Goal: Task Accomplishment & Management: Manage account settings

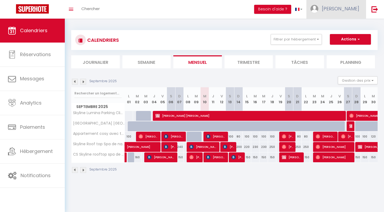
click at [344, 9] on span "[PERSON_NAME]" at bounding box center [340, 8] width 37 height 7
click at [340, 25] on link "Paramètres" at bounding box center [344, 26] width 39 height 9
select select "28"
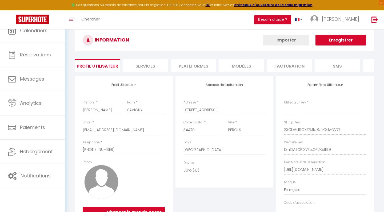
type input "23CbAd5Q3ZRJ1d8zfrCdwNV77"
type input "t3hQAlfCPiXVFtxOF2KsfEII9"
type input "[URL][DOMAIN_NAME]"
select select "fr"
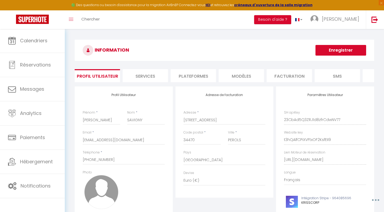
click at [203, 78] on li "Plateformes" at bounding box center [193, 75] width 45 height 13
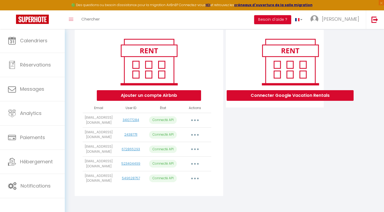
scroll to position [57, 0]
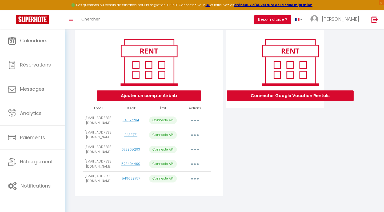
click at [191, 163] on button "button" at bounding box center [194, 164] width 15 height 9
click at [176, 176] on link "Importer les appartements" at bounding box center [171, 176] width 59 height 9
select select "35753"
select select "35754"
select select "37373"
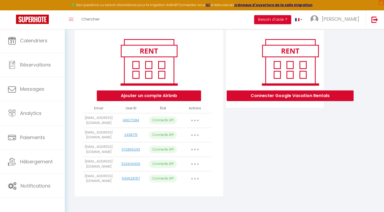
select select "37374"
select select "37397"
select select "62452"
select select "64908"
select select
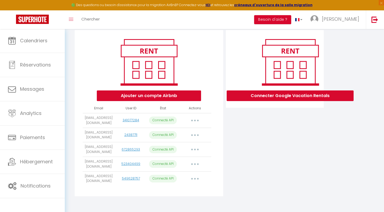
select select "65471"
select select "71328"
select select "70626"
select select "70627"
select select "71329"
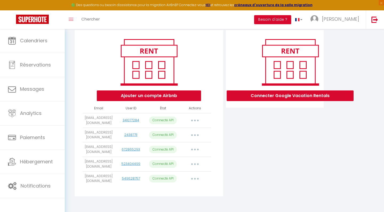
select select "72254"
select select
select select "76323"
select select "76329"
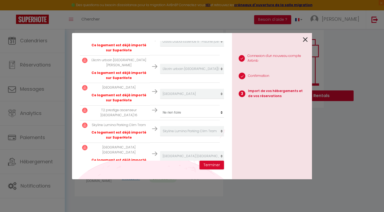
scroll to position [393, 0]
select select "create_new"
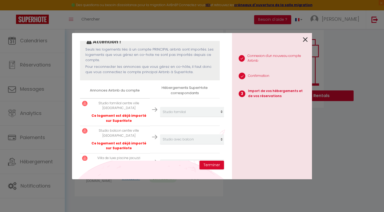
scroll to position [53, 0]
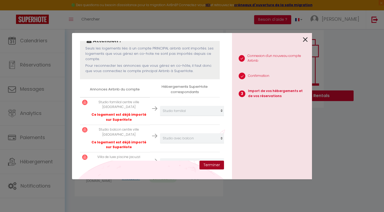
click at [218, 164] on button "Terminer" at bounding box center [211, 165] width 25 height 9
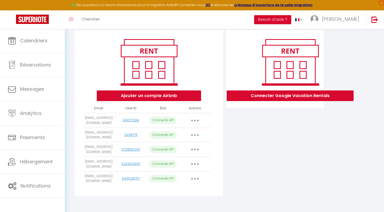
drag, startPoint x: 234, startPoint y: 143, endPoint x: 230, endPoint y: 142, distance: 4.1
click at [230, 142] on div "Connecter Google Vacation Rentals" at bounding box center [274, 115] width 101 height 170
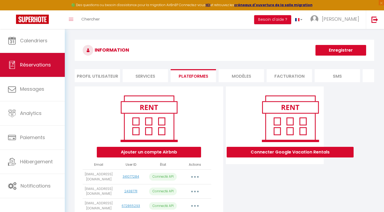
scroll to position [0, 0]
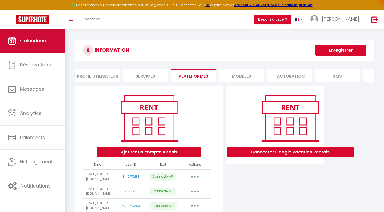
click at [23, 42] on span "Calendriers" at bounding box center [33, 40] width 27 height 7
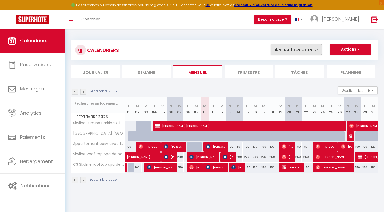
click at [311, 50] on button "Filtrer par hébergement" at bounding box center [296, 49] width 51 height 11
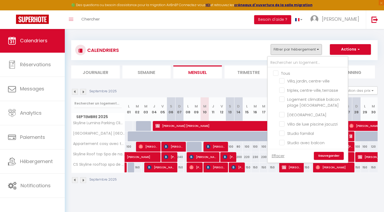
click at [275, 73] on input "Tous" at bounding box center [313, 72] width 80 height 5
checkbox input "true"
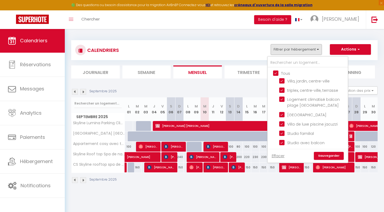
checkbox input "true"
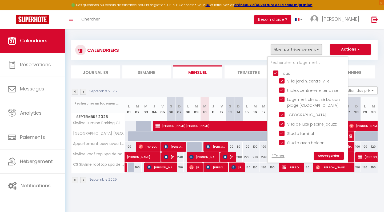
checkbox input "true"
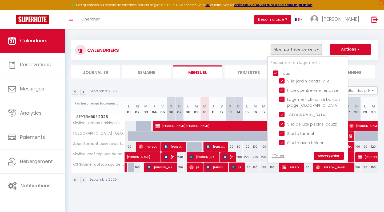
checkbox input "true"
click at [326, 155] on link "Sauvegarder" at bounding box center [329, 156] width 30 height 8
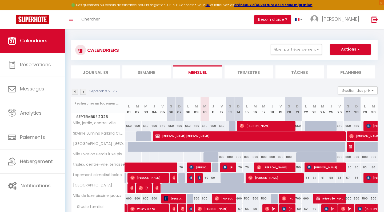
click at [84, 92] on img at bounding box center [83, 92] width 6 height 6
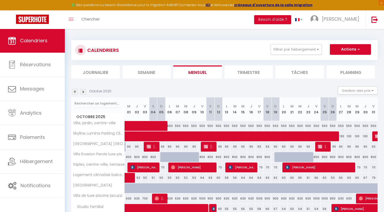
click at [84, 92] on img at bounding box center [83, 92] width 6 height 6
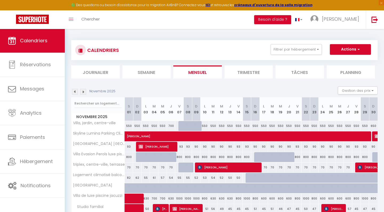
click at [84, 92] on img at bounding box center [83, 92] width 6 height 6
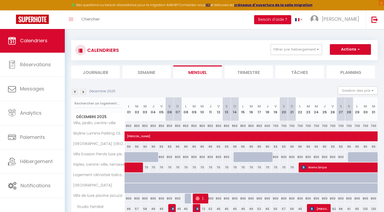
click at [84, 92] on img at bounding box center [83, 92] width 6 height 6
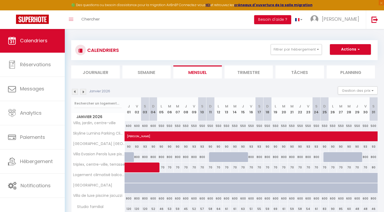
click at [84, 92] on img at bounding box center [83, 92] width 6 height 6
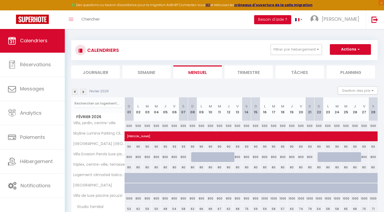
click at [84, 92] on img at bounding box center [83, 92] width 6 height 6
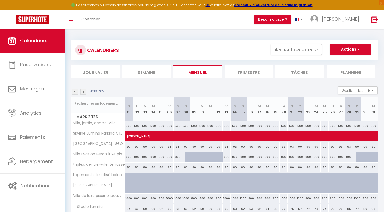
click at [76, 93] on img at bounding box center [75, 92] width 6 height 6
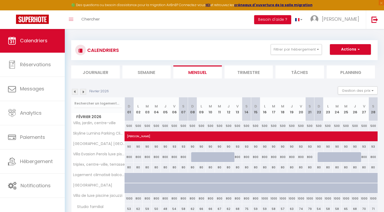
click at [76, 93] on img at bounding box center [75, 92] width 6 height 6
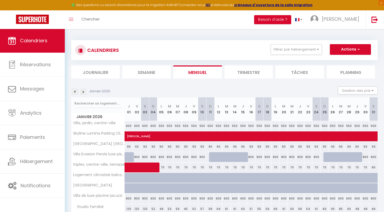
click at [76, 93] on img at bounding box center [75, 92] width 6 height 6
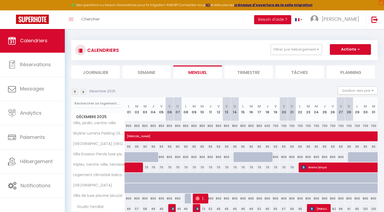
click at [76, 93] on img at bounding box center [75, 92] width 6 height 6
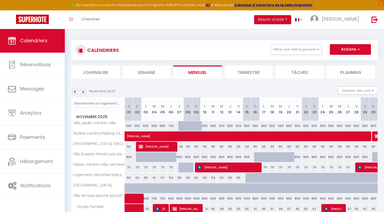
click at [83, 92] on img at bounding box center [83, 92] width 6 height 6
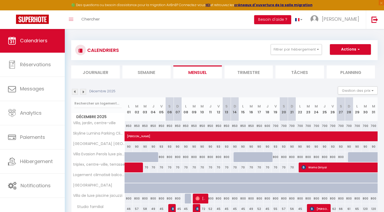
click at [83, 92] on img at bounding box center [83, 92] width 6 height 6
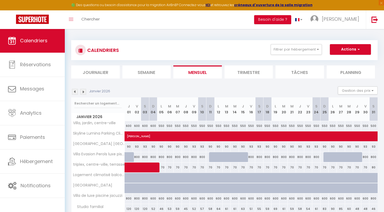
click at [83, 91] on img at bounding box center [83, 92] width 6 height 6
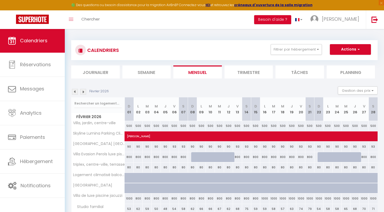
click at [83, 91] on img at bounding box center [83, 92] width 6 height 6
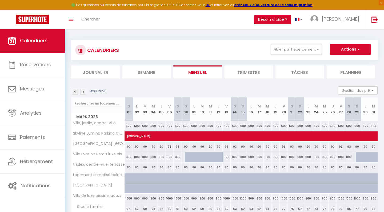
click at [73, 92] on img at bounding box center [75, 92] width 6 height 6
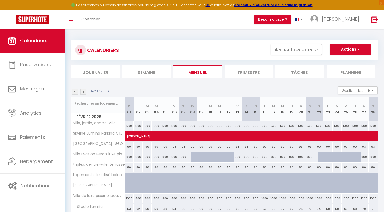
click at [336, 158] on div at bounding box center [340, 160] width 9 height 10
type input "800"
type input "[DATE] Février 2026"
type input "Mer 25 Février 2026"
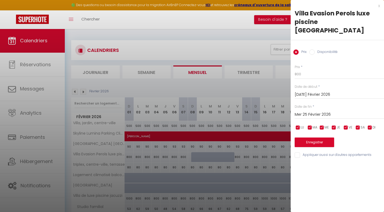
click at [380, 6] on div "x Villa Evasion Perols luxe piscine parc expo Arena Prix Disponibilité Prix * 8…" at bounding box center [337, 82] width 93 height 164
click at [379, 6] on div "x" at bounding box center [334, 6] width 89 height 6
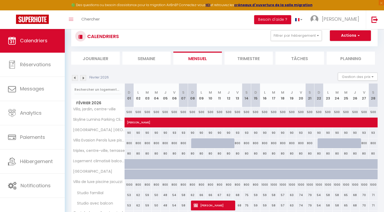
scroll to position [17, 0]
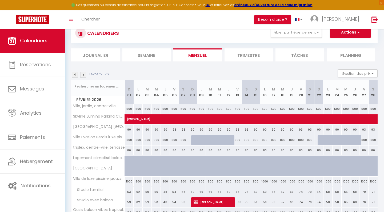
click at [83, 75] on img at bounding box center [83, 75] width 6 height 6
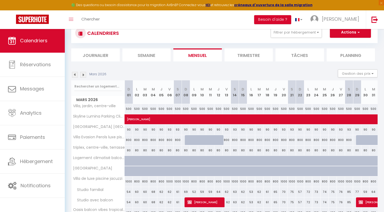
click at [301, 140] on div "800" at bounding box center [300, 140] width 8 height 10
type input "800"
type input "Dim 22 Mars 2026"
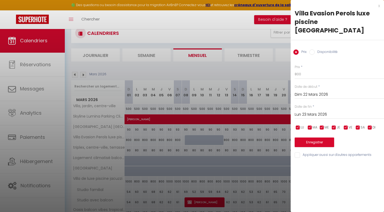
click at [297, 111] on input "Lun 23 Mars 2026" at bounding box center [339, 114] width 89 height 7
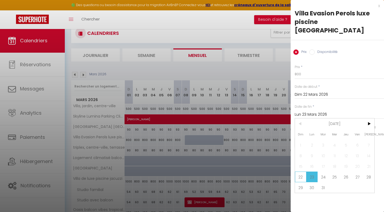
click at [301, 172] on span "22" at bounding box center [300, 177] width 11 height 11
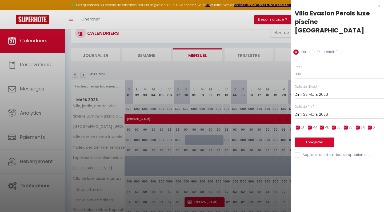
click at [313, 111] on input "Dim 22 Mars 2026" at bounding box center [339, 114] width 89 height 7
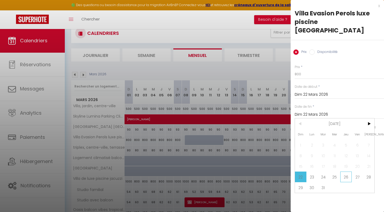
click at [350, 172] on span "26" at bounding box center [345, 177] width 11 height 11
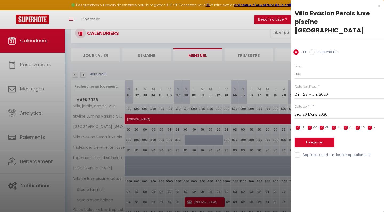
click at [320, 111] on input "Jeu 26 Mars 2026" at bounding box center [339, 114] width 89 height 7
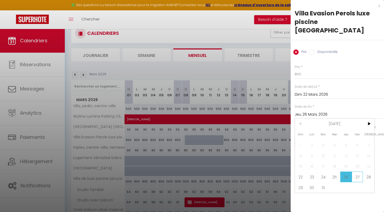
click at [356, 172] on span "27" at bounding box center [357, 177] width 11 height 11
type input "Ven 27 Mars 2026"
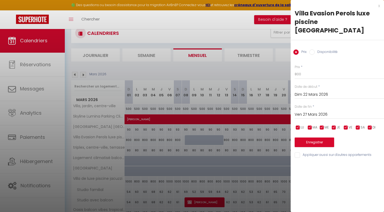
click at [311, 50] on input "Disponibilité" at bounding box center [311, 52] width 5 height 5
radio input "true"
radio input "false"
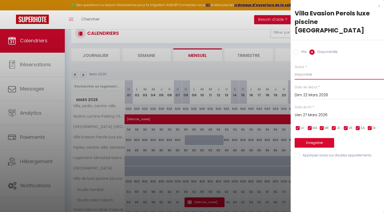
select select "0"
click at [314, 138] on button "Enregistrer" at bounding box center [314, 143] width 39 height 10
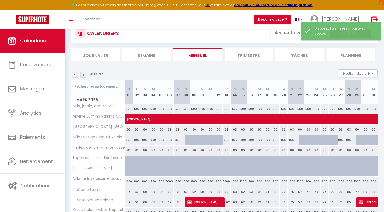
click at [361, 140] on div at bounding box center [360, 140] width 8 height 10
select select "1"
type input "Dim 29 Mars 2026"
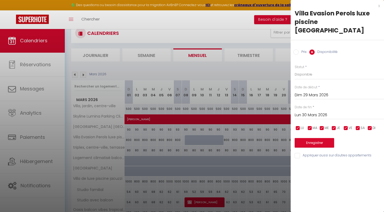
click at [305, 112] on input "Lun 30 Mars 2026" at bounding box center [339, 115] width 89 height 7
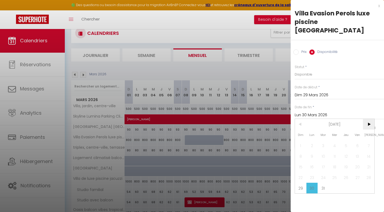
click at [368, 119] on span ">" at bounding box center [368, 124] width 11 height 11
click at [355, 140] on span "3" at bounding box center [357, 145] width 11 height 11
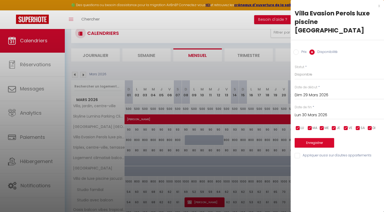
type input "Ven 03 Avril 2026"
click at [315, 138] on button "Enregistrer" at bounding box center [314, 143] width 39 height 10
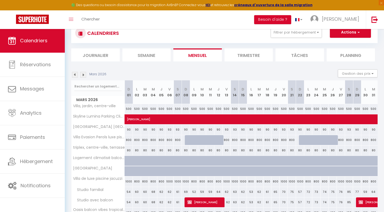
click at [83, 74] on img at bounding box center [83, 75] width 6 height 6
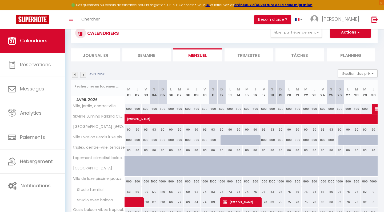
drag, startPoint x: 226, startPoint y: 139, endPoint x: 191, endPoint y: 139, distance: 35.5
click at [191, 139] on tr "Villa Evasion Perols luxe piscine [GEOGRAPHIC_DATA] 800 800 800 800 800 800 800…" at bounding box center [224, 140] width 306 height 10
drag, startPoint x: 245, startPoint y: 142, endPoint x: 231, endPoint y: 140, distance: 14.3
click at [231, 140] on tr "Villa Evasion Perols luxe piscine [GEOGRAPHIC_DATA] 800 800 800 800 800 800 800…" at bounding box center [224, 140] width 306 height 10
click at [224, 140] on div at bounding box center [224, 140] width 9 height 10
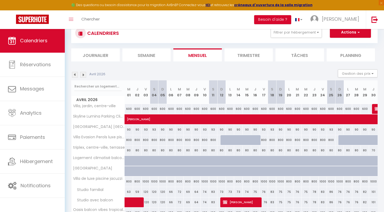
select select "1"
type input "Dim 12 Avril 2026"
type input "Lun 13 Avril 2026"
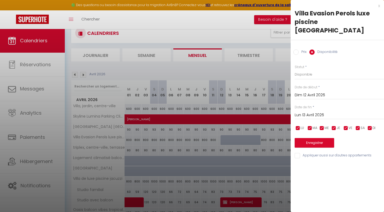
click at [247, 139] on div at bounding box center [192, 106] width 384 height 212
select select
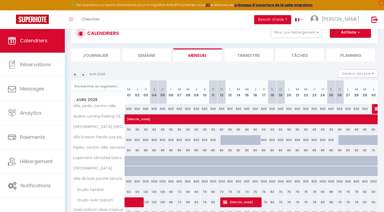
click at [130, 140] on div "800" at bounding box center [129, 140] width 9 height 10
select select "1"
type input "Mer 01 Avril 2026"
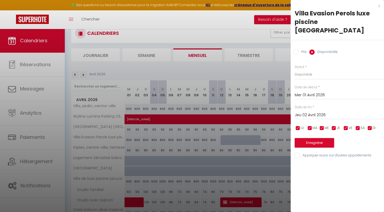
click at [303, 112] on input "Jeu 02 Avril 2026" at bounding box center [339, 115] width 89 height 7
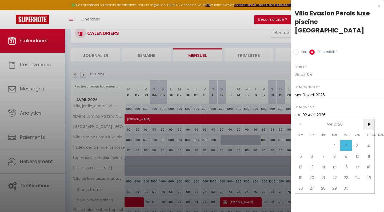
click at [370, 119] on span ">" at bounding box center [368, 124] width 11 height 11
click at [326, 183] on span "30" at bounding box center [323, 188] width 11 height 11
type input "[DATE] Juin 2026"
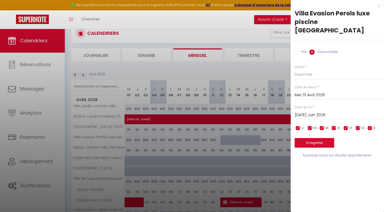
click at [310, 138] on button "Enregistrer" at bounding box center [314, 143] width 39 height 10
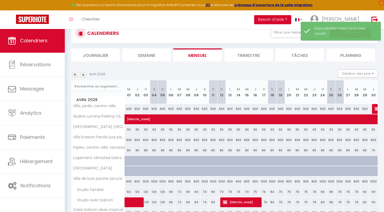
click at [74, 74] on img at bounding box center [75, 75] width 6 height 6
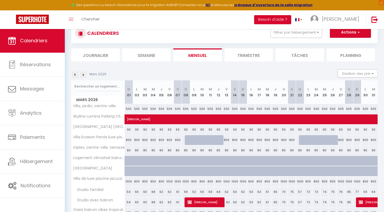
click at [82, 75] on img at bounding box center [83, 75] width 6 height 6
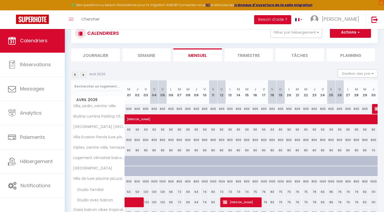
click at [161, 140] on div "800" at bounding box center [162, 140] width 9 height 10
select select "1"
type input "Dim 05 Avril 2026"
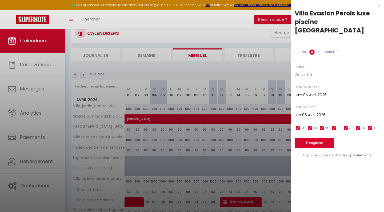
click at [302, 112] on input "Lun 06 Avril 2026" at bounding box center [339, 115] width 89 height 7
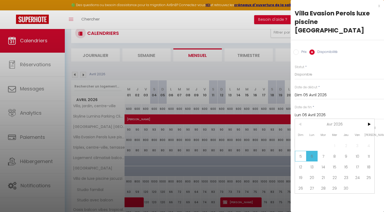
click at [299, 151] on span "5" at bounding box center [300, 156] width 11 height 11
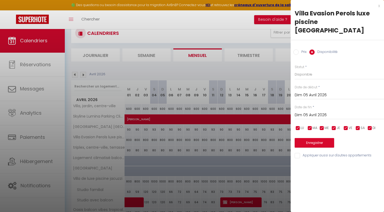
click at [306, 112] on input "Dim 05 Avril 2026" at bounding box center [339, 115] width 89 height 7
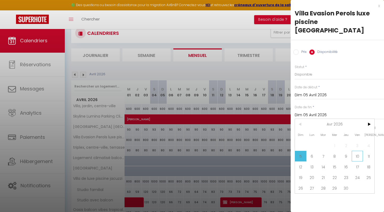
click at [353, 151] on span "10" at bounding box center [357, 156] width 11 height 11
type input "Ven 10 Avril 2026"
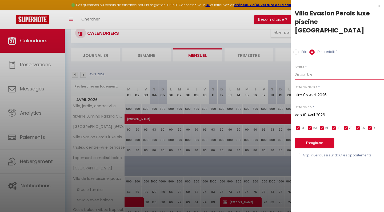
select select "0"
click at [311, 138] on button "Enregistrer" at bounding box center [314, 143] width 39 height 10
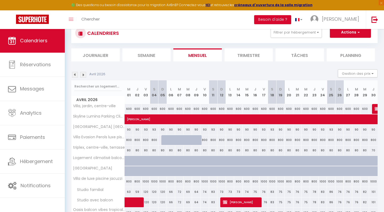
click at [280, 140] on div "800" at bounding box center [280, 140] width 9 height 10
select select "1"
type input "Dim 19 Avril 2026"
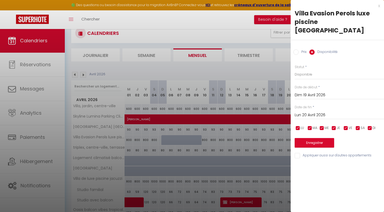
click at [300, 112] on input "Lun 20 Avril 2026" at bounding box center [339, 115] width 89 height 7
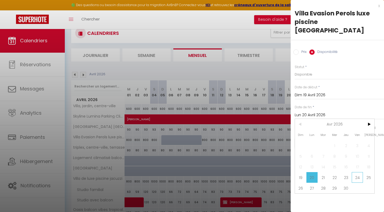
click at [352, 172] on span "24" at bounding box center [357, 177] width 11 height 11
type input "Ven 24 Avril 2026"
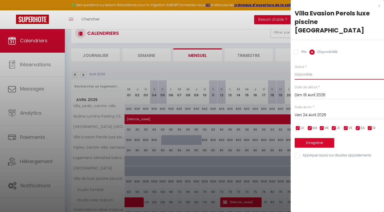
select select "0"
click at [313, 138] on button "Enregistrer" at bounding box center [314, 143] width 39 height 10
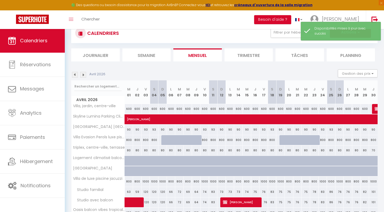
click at [82, 74] on img at bounding box center [83, 75] width 6 height 6
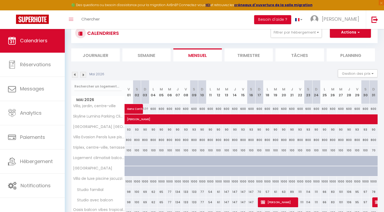
click at [144, 141] on div "800" at bounding box center [145, 140] width 8 height 10
select select "1"
type input "Dim 03 Mai 2026"
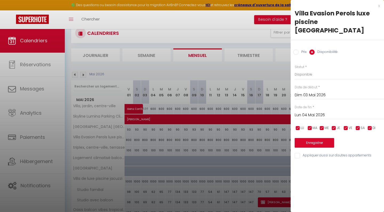
click at [302, 112] on input "Lun 04 Mai 2026" at bounding box center [339, 115] width 89 height 7
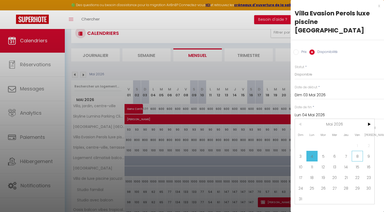
click at [353, 151] on span "8" at bounding box center [357, 156] width 11 height 11
type input "Ven 08 Mai 2026"
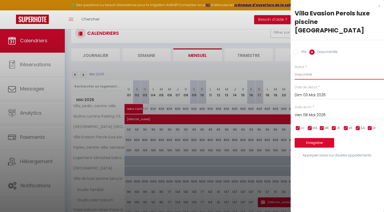
select select "0"
click at [311, 138] on button "Enregistrer" at bounding box center [314, 143] width 39 height 10
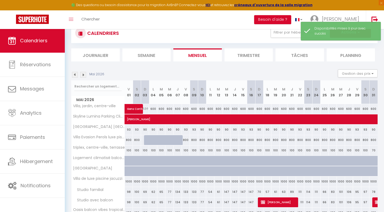
click at [260, 142] on div "800" at bounding box center [259, 140] width 8 height 10
select select "1"
type input "Dim 17 Mai 2026"
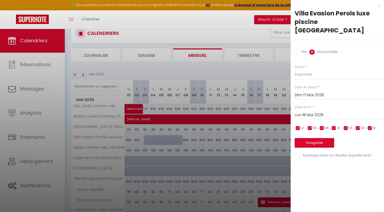
click at [302, 112] on input "Lun 18 Mai 2026" at bounding box center [339, 115] width 89 height 7
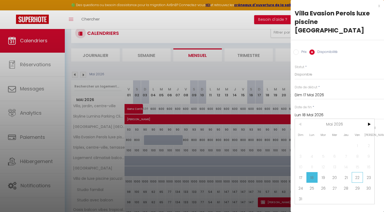
click at [355, 172] on span "22" at bounding box center [357, 177] width 11 height 11
type input "Ven 22 Mai 2026"
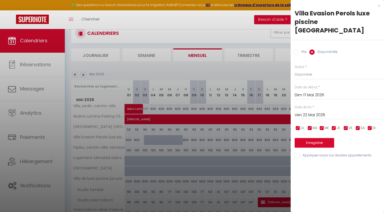
click at [303, 65] on label "Statut" at bounding box center [300, 67] width 10 height 5
select select "0"
click at [307, 138] on button "Enregistrer" at bounding box center [314, 143] width 39 height 10
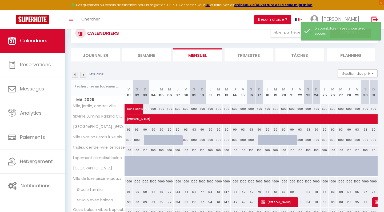
click at [374, 139] on div "800" at bounding box center [373, 140] width 8 height 10
select select "1"
type input "Dim 31 Mai 2026"
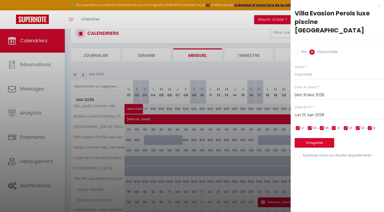
click at [310, 112] on input "Lun 01 Juin 2026" at bounding box center [339, 115] width 89 height 7
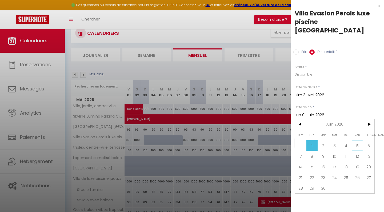
click at [354, 140] on span "5" at bounding box center [357, 145] width 11 height 11
type input "Ven 05 Juin 2026"
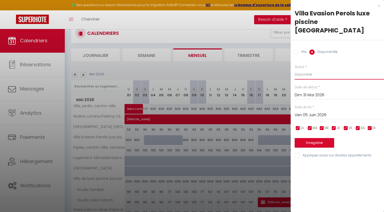
select select "0"
click at [315, 138] on button "Enregistrer" at bounding box center [314, 143] width 39 height 10
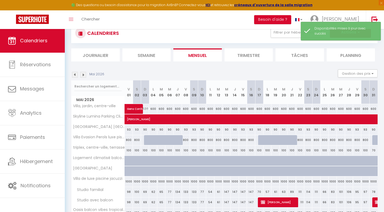
click at [85, 76] on img at bounding box center [83, 75] width 6 height 6
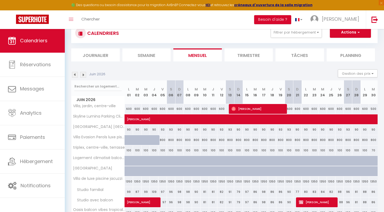
click at [360, 34] on button "Actions" at bounding box center [350, 32] width 41 height 11
click at [239, 140] on div "800" at bounding box center [238, 140] width 9 height 10
select select "1"
type input "Dim 14 Juin 2026"
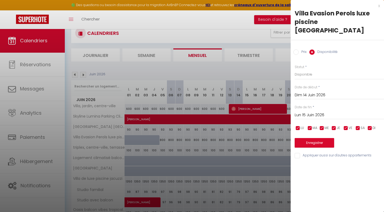
click at [311, 112] on input "Lun 15 Juin 2026" at bounding box center [339, 115] width 89 height 7
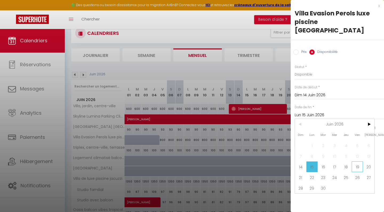
click at [357, 162] on span "19" at bounding box center [357, 167] width 11 height 11
type input "Ven 19 Juin 2026"
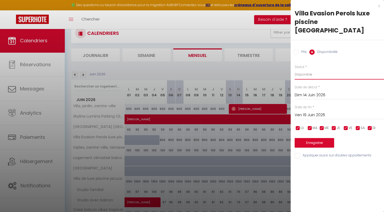
select select "0"
click at [317, 138] on button "Enregistrer" at bounding box center [314, 143] width 39 height 10
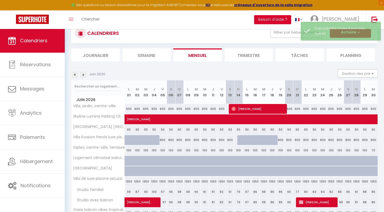
click at [356, 142] on div "800" at bounding box center [356, 140] width 9 height 10
select select "1"
type input "Dim 28 Juin 2026"
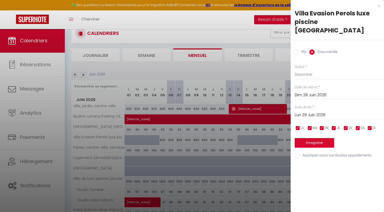
click at [310, 112] on input "Lun 29 Juin 2026" at bounding box center [339, 115] width 89 height 7
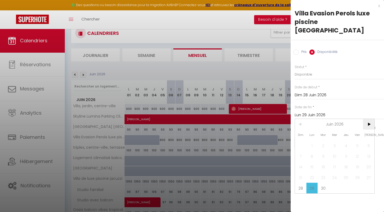
click at [369, 119] on span ">" at bounding box center [368, 124] width 11 height 11
click at [355, 140] on span "3" at bounding box center [357, 145] width 11 height 11
type input "Ven 03 Juillet 2026"
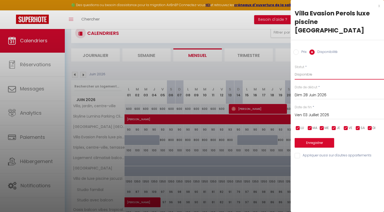
select select "0"
click at [315, 138] on button "Enregistrer" at bounding box center [314, 143] width 39 height 10
